Goal: Find specific page/section: Find specific page/section

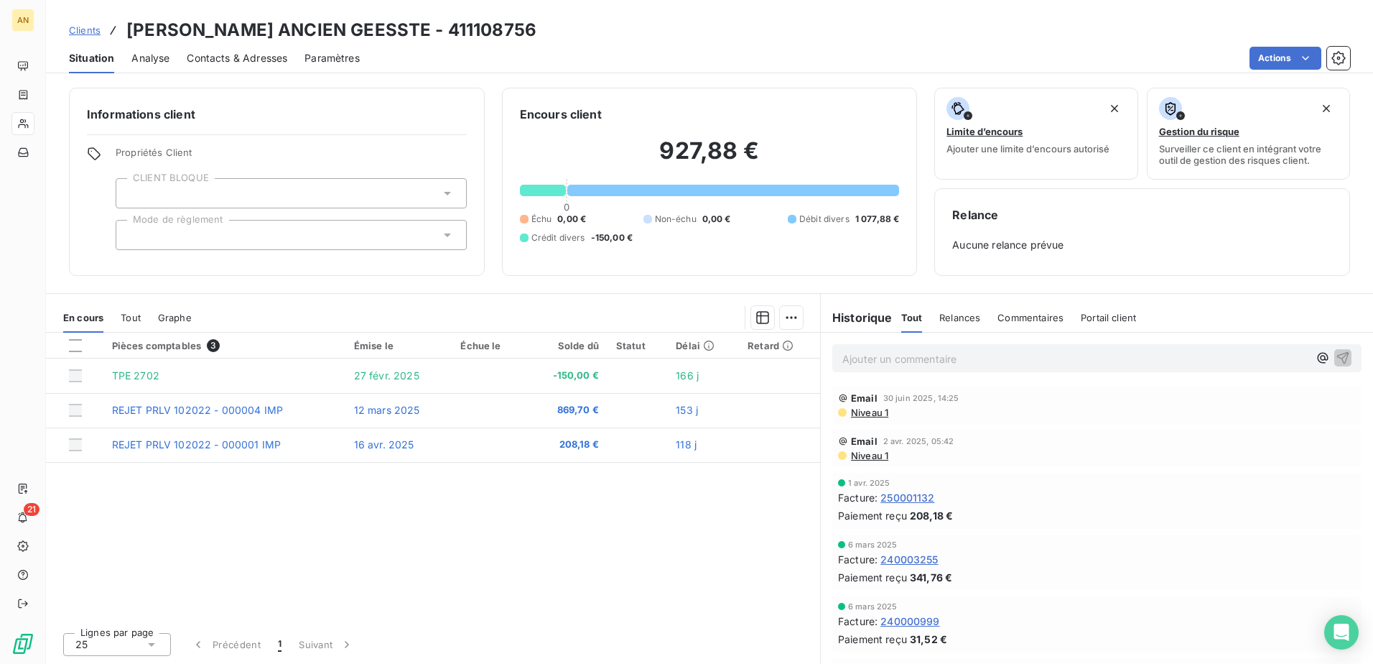
scroll to position [304, 0]
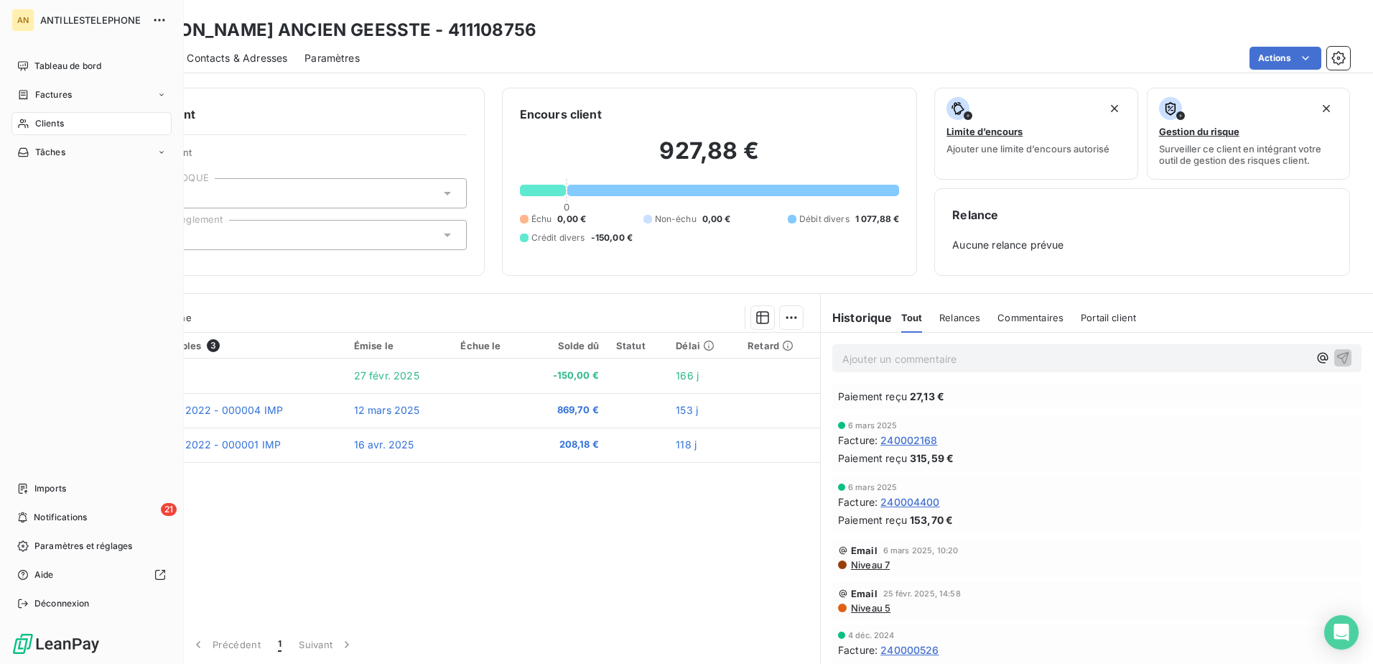
click at [38, 108] on nav "Tableau de bord Factures Clients Tâches" at bounding box center [91, 109] width 160 height 109
click at [39, 123] on span "Clients" at bounding box center [49, 123] width 29 height 13
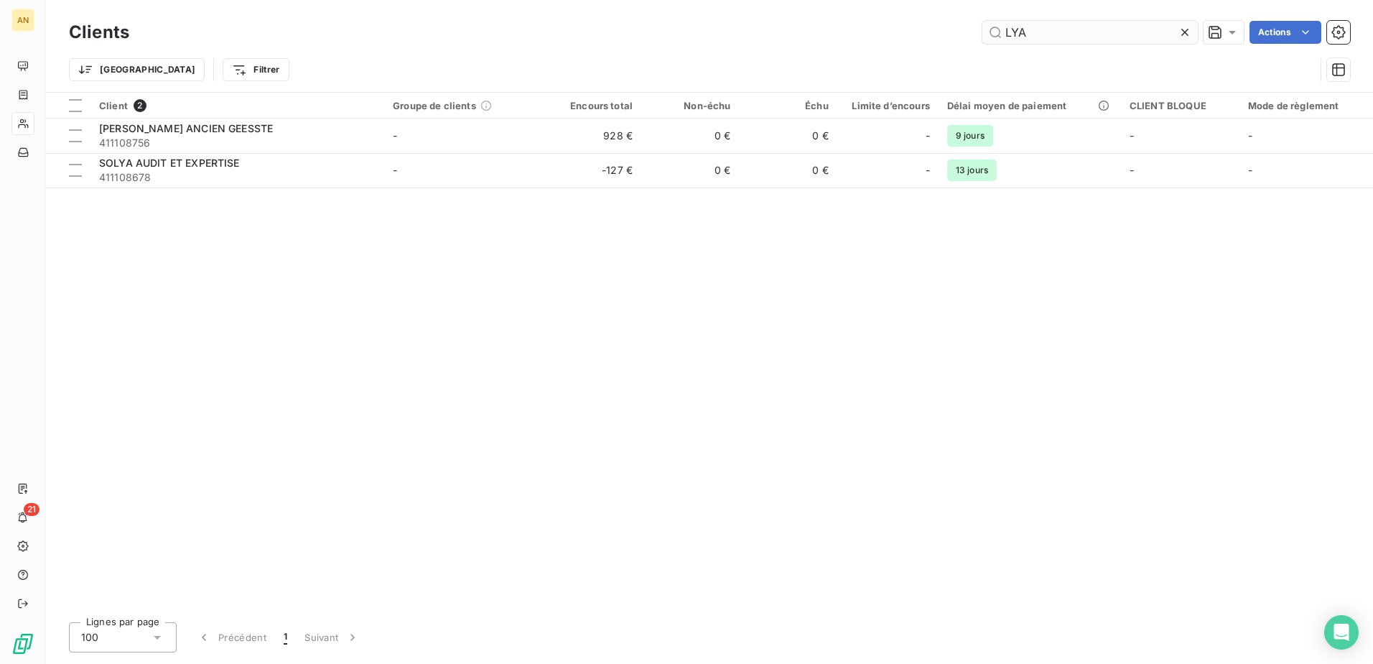
click at [1033, 34] on input "LYA" at bounding box center [1089, 32] width 215 height 23
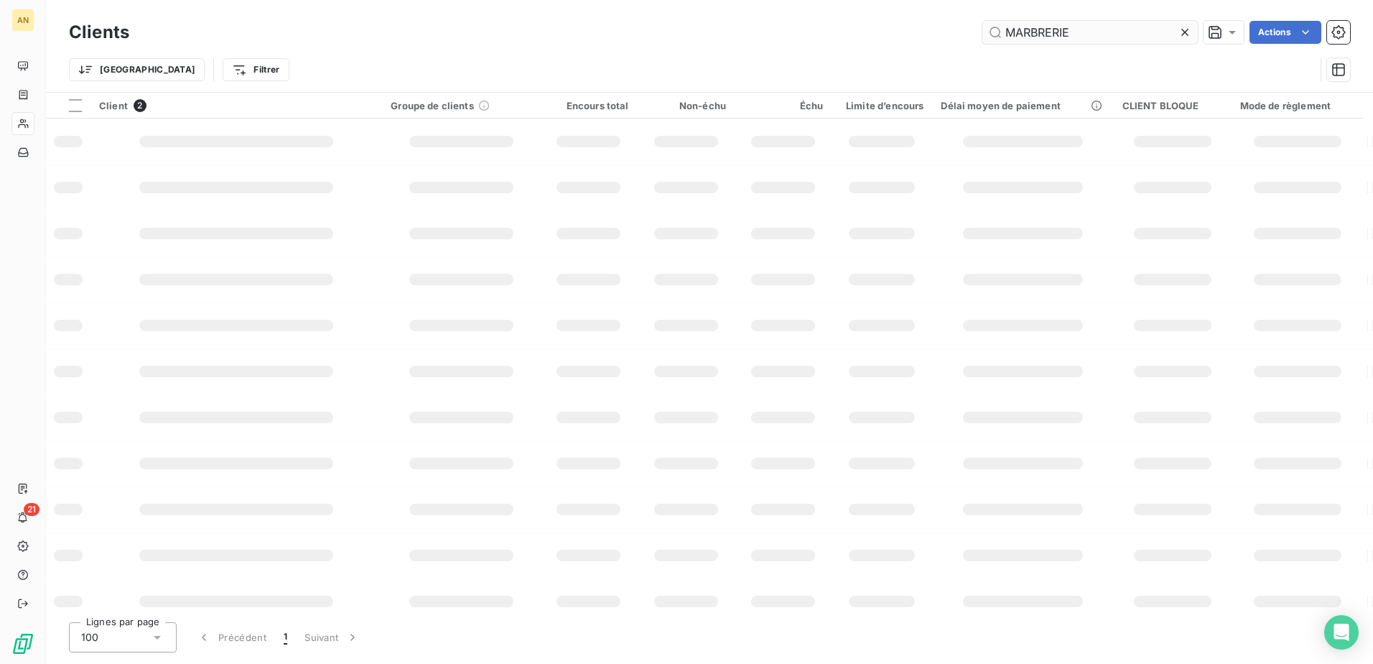
type input "MARBRERIE"
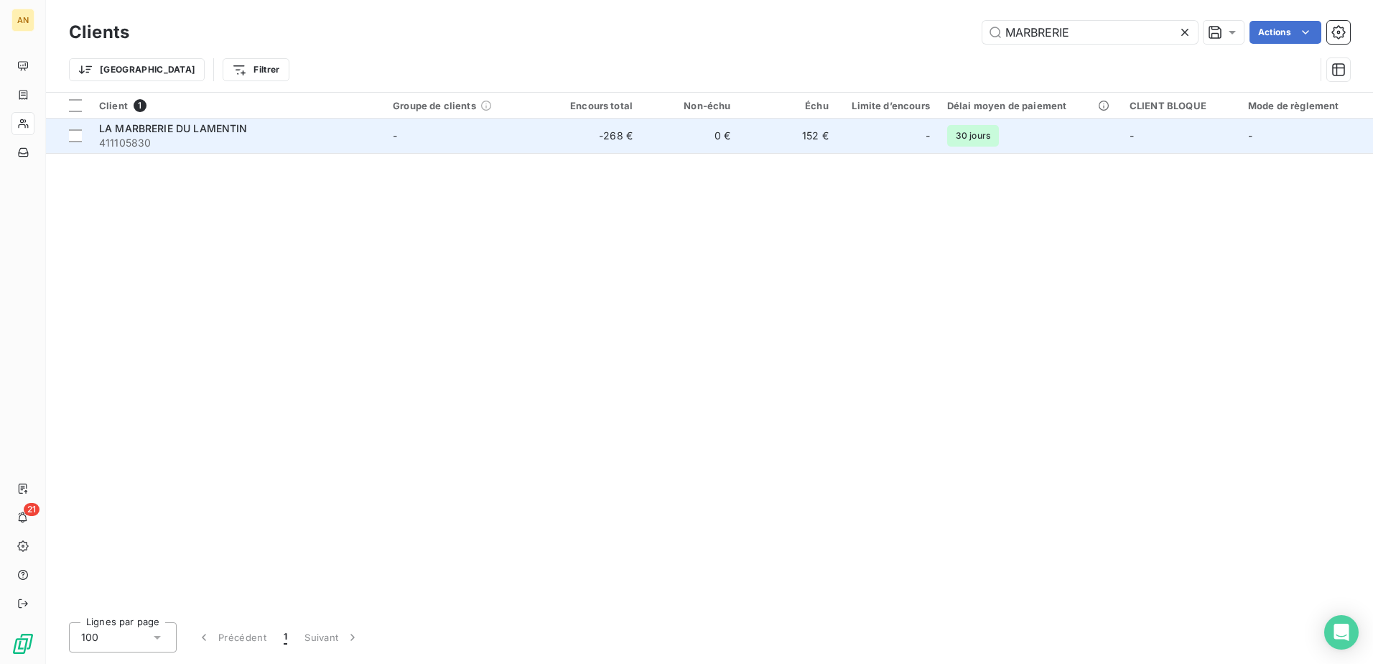
click at [286, 140] on span "411105830" at bounding box center [237, 143] width 276 height 14
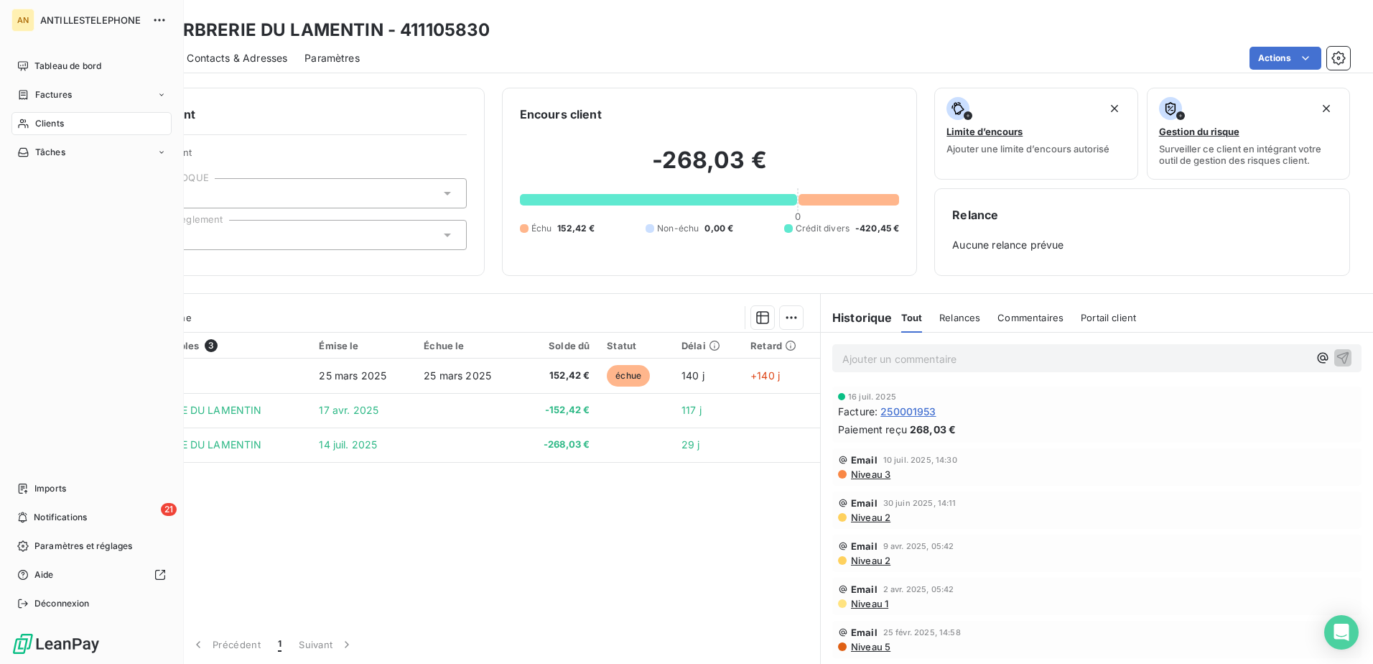
click at [24, 117] on div "Clients" at bounding box center [91, 123] width 160 height 23
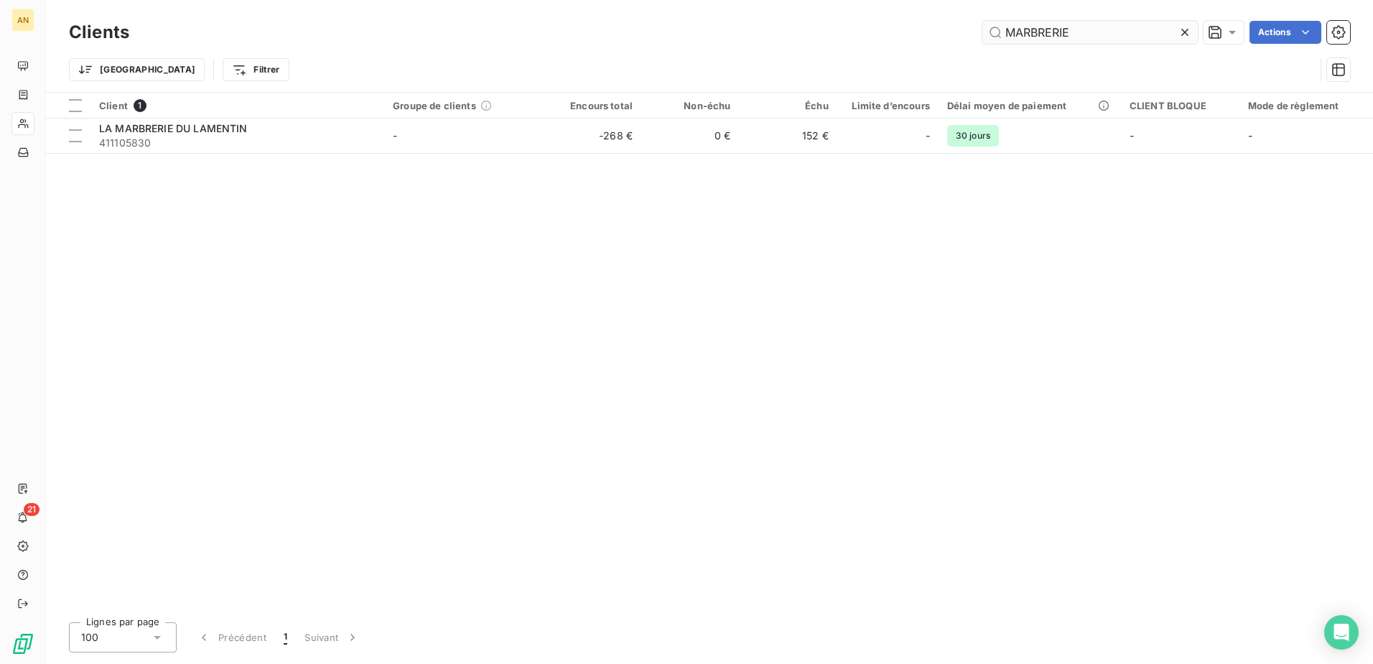
drag, startPoint x: 1104, startPoint y: 36, endPoint x: 990, endPoint y: 39, distance: 114.2
click at [995, 37] on input "MARBRERIE" at bounding box center [1089, 32] width 215 height 23
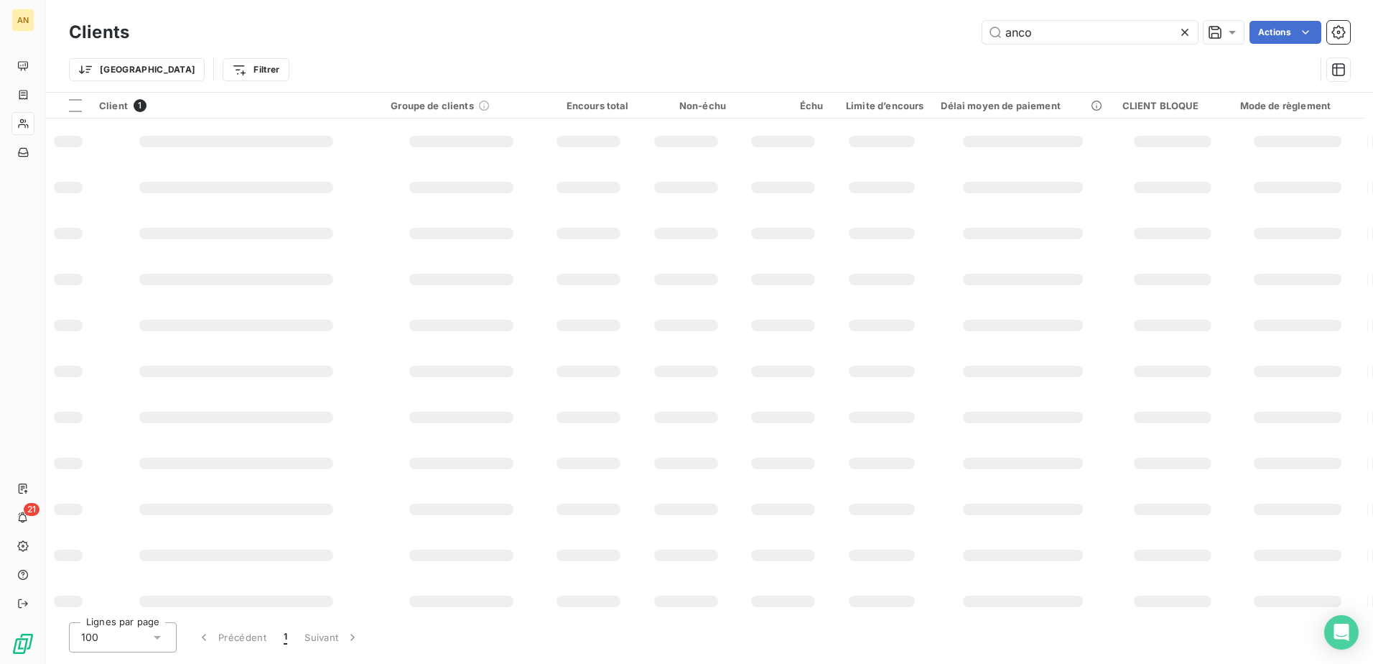
type input "anco"
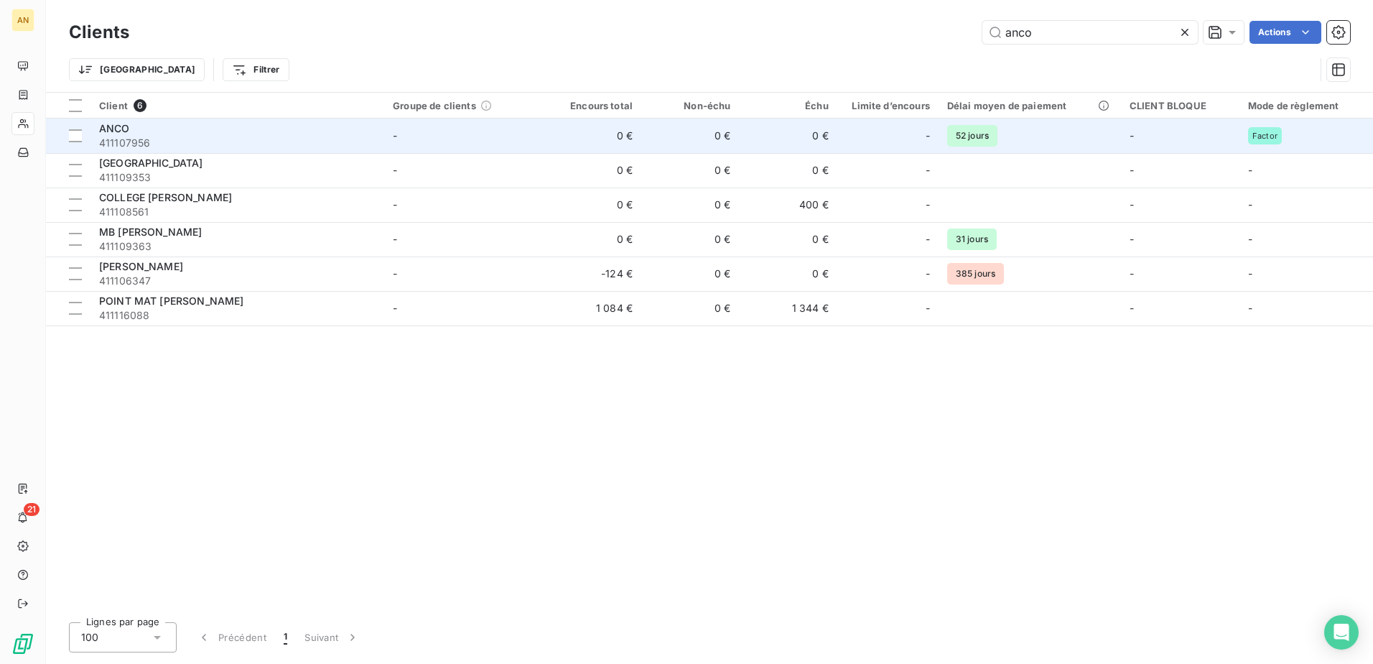
click at [252, 139] on span "411107956" at bounding box center [237, 143] width 276 height 14
